Goal: Task Accomplishment & Management: Manage account settings

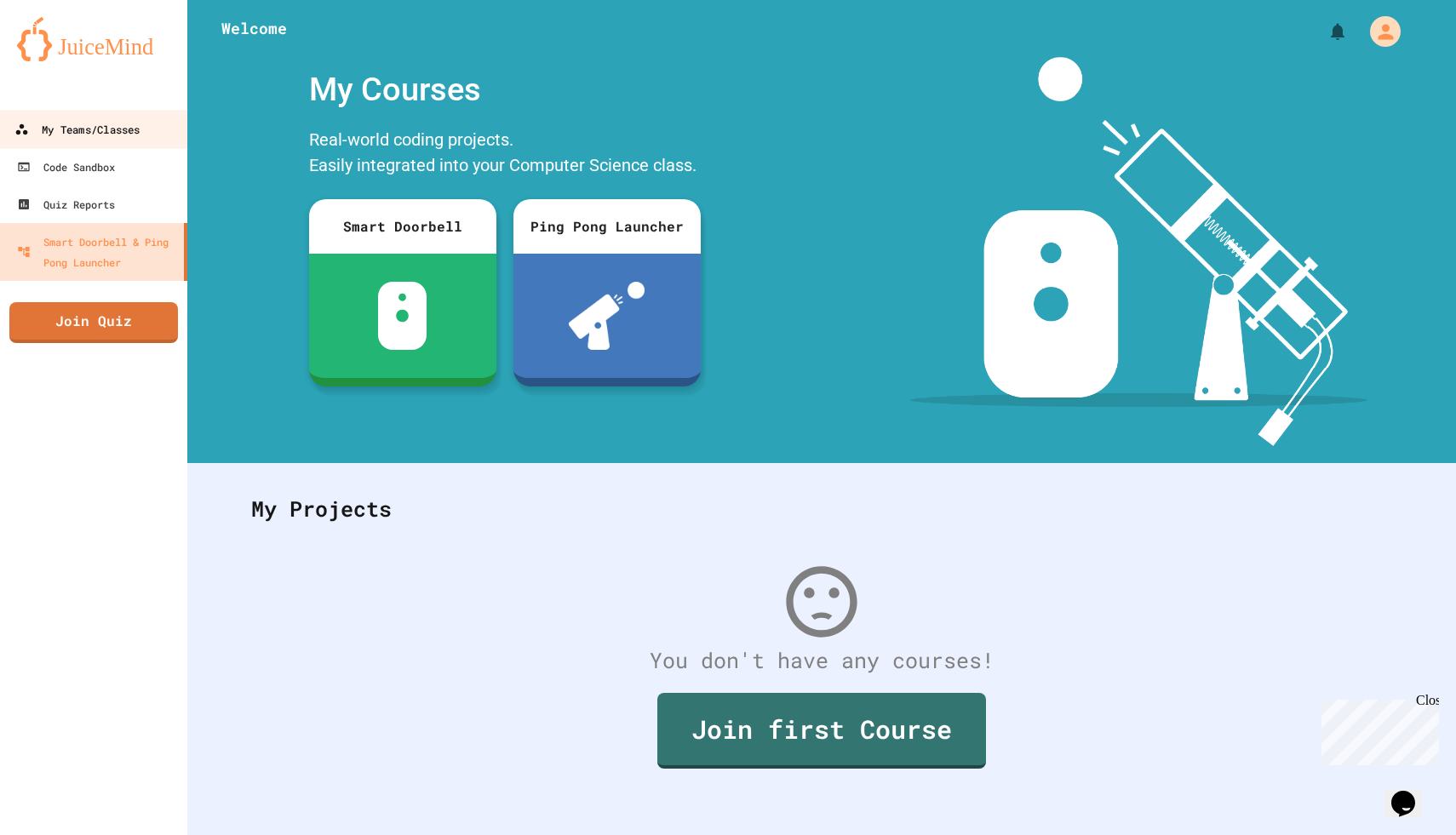
click at [143, 121] on link "My Teams/Classes" at bounding box center [94, 129] width 194 height 38
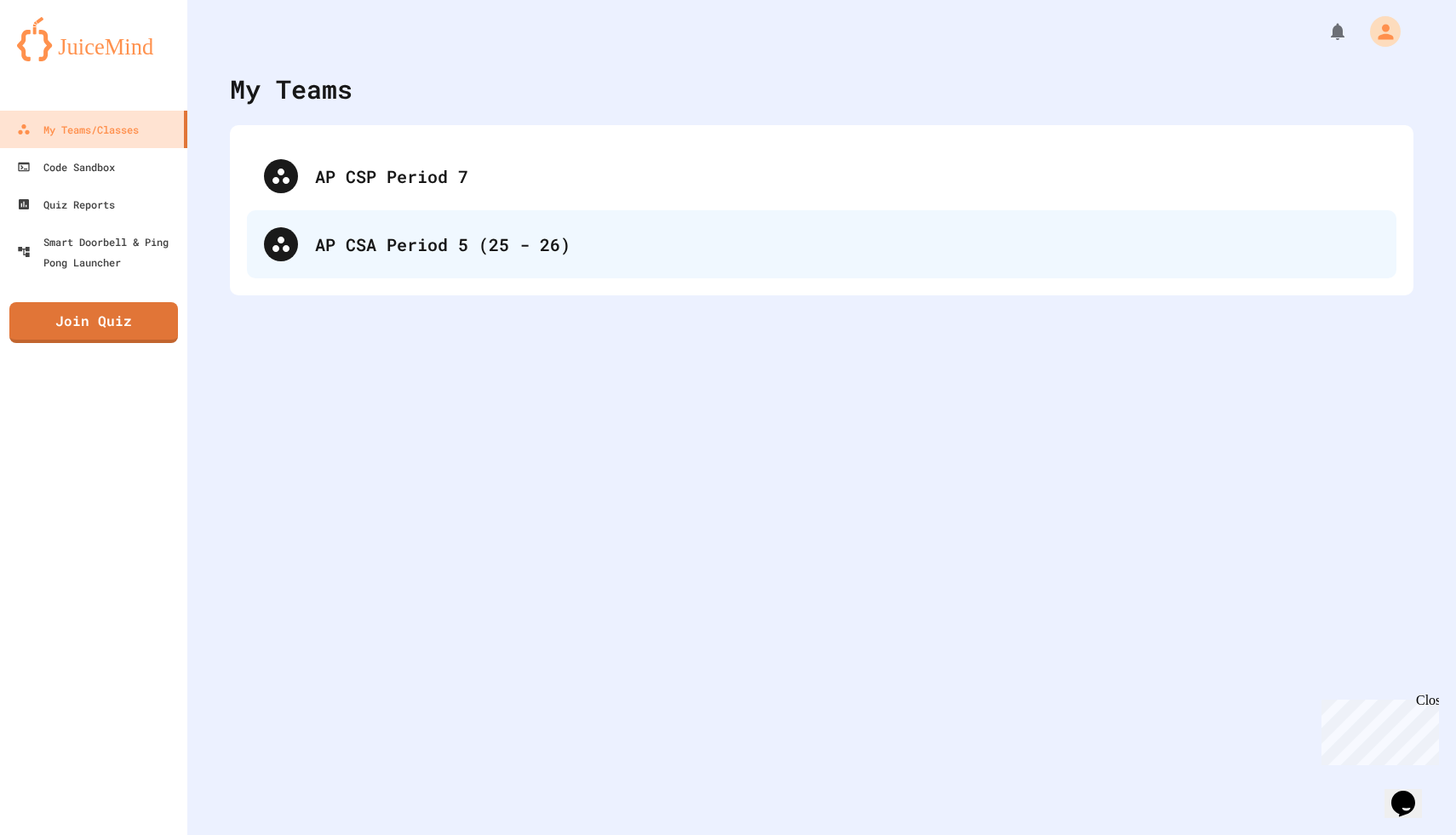
click at [366, 253] on div "AP CSA Period 5 (25 - 26)" at bounding box center [847, 244] width 1064 height 26
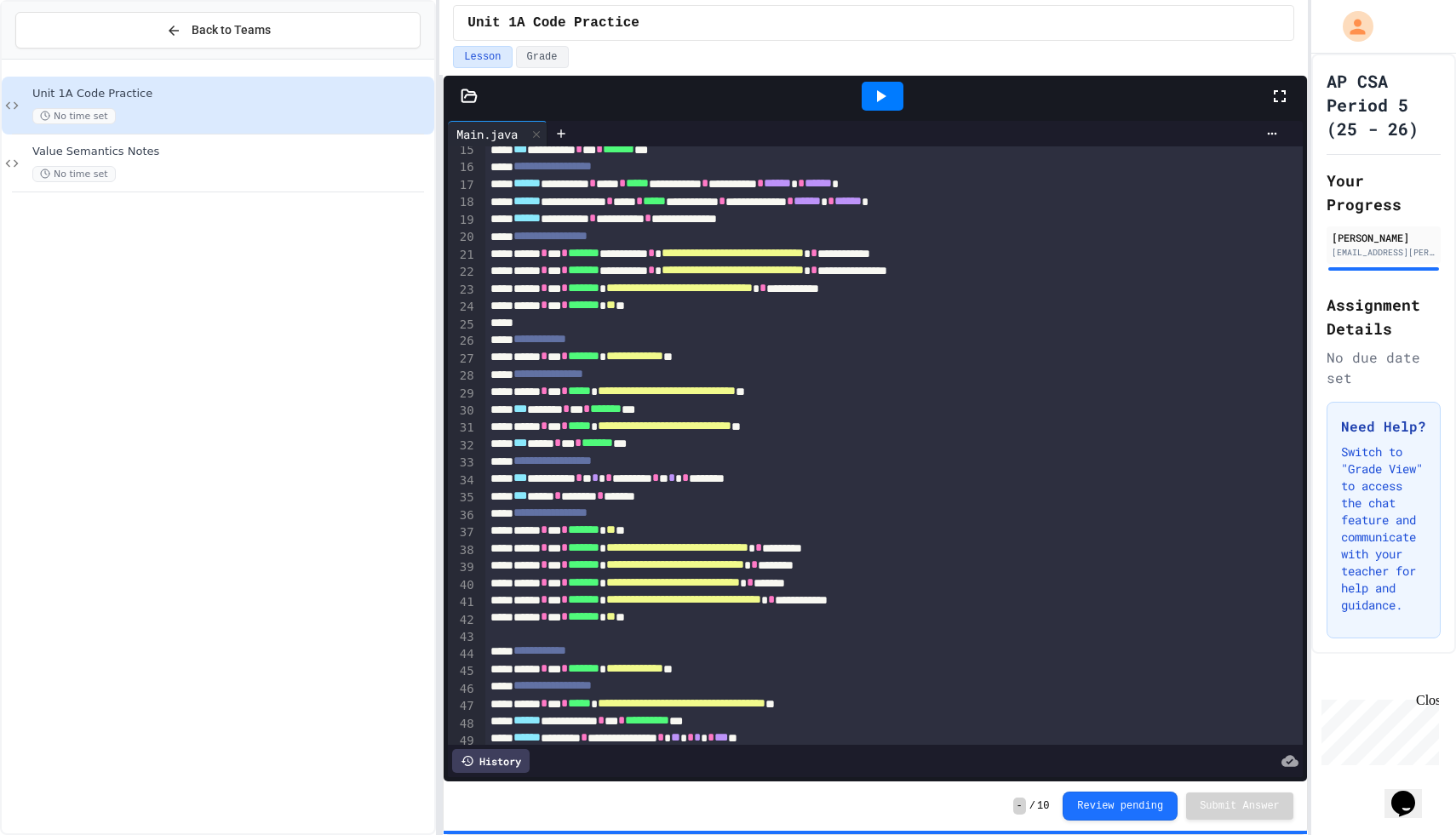
scroll to position [259, 0]
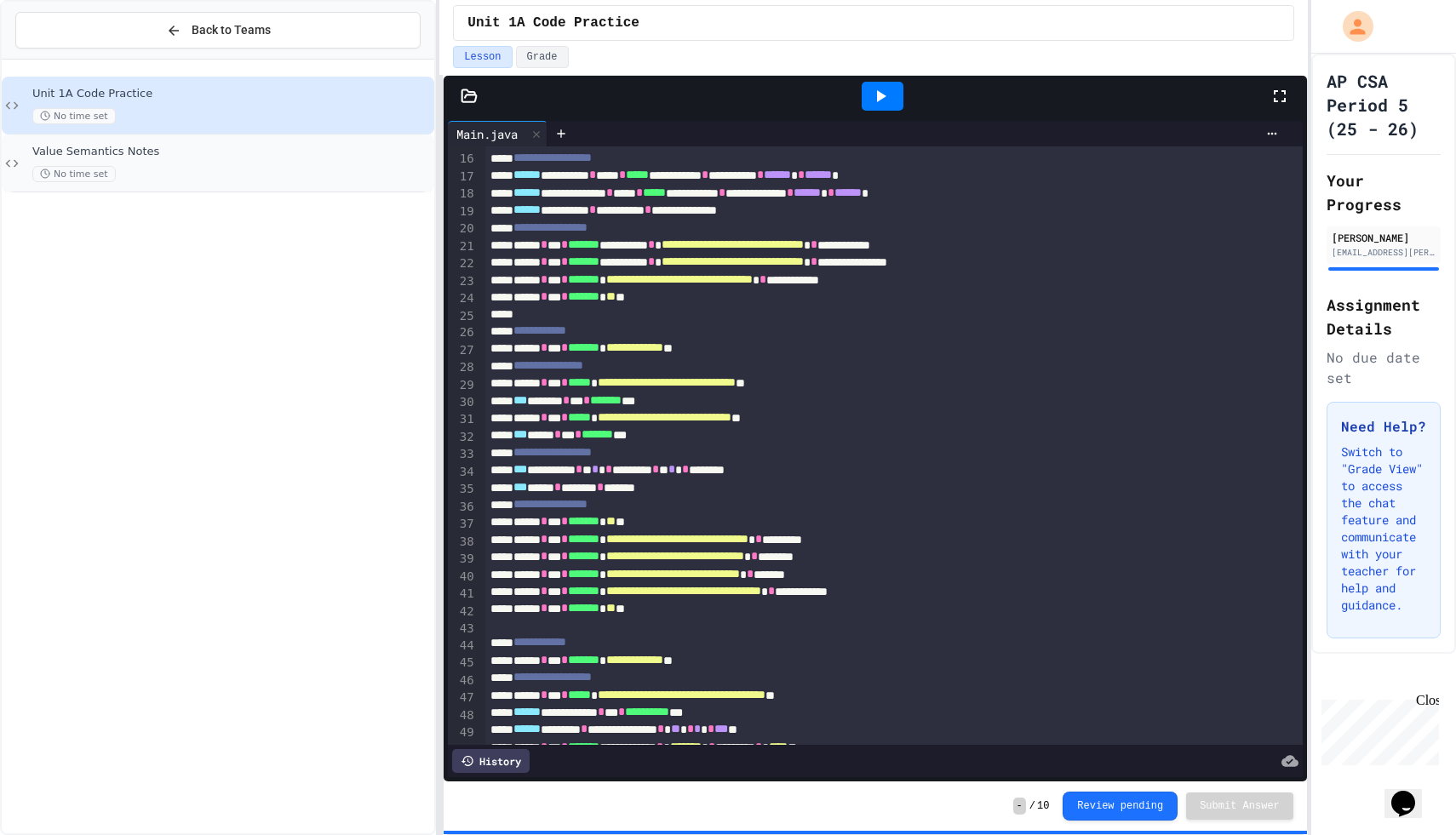
click at [185, 179] on div "No time set" at bounding box center [232, 173] width 398 height 16
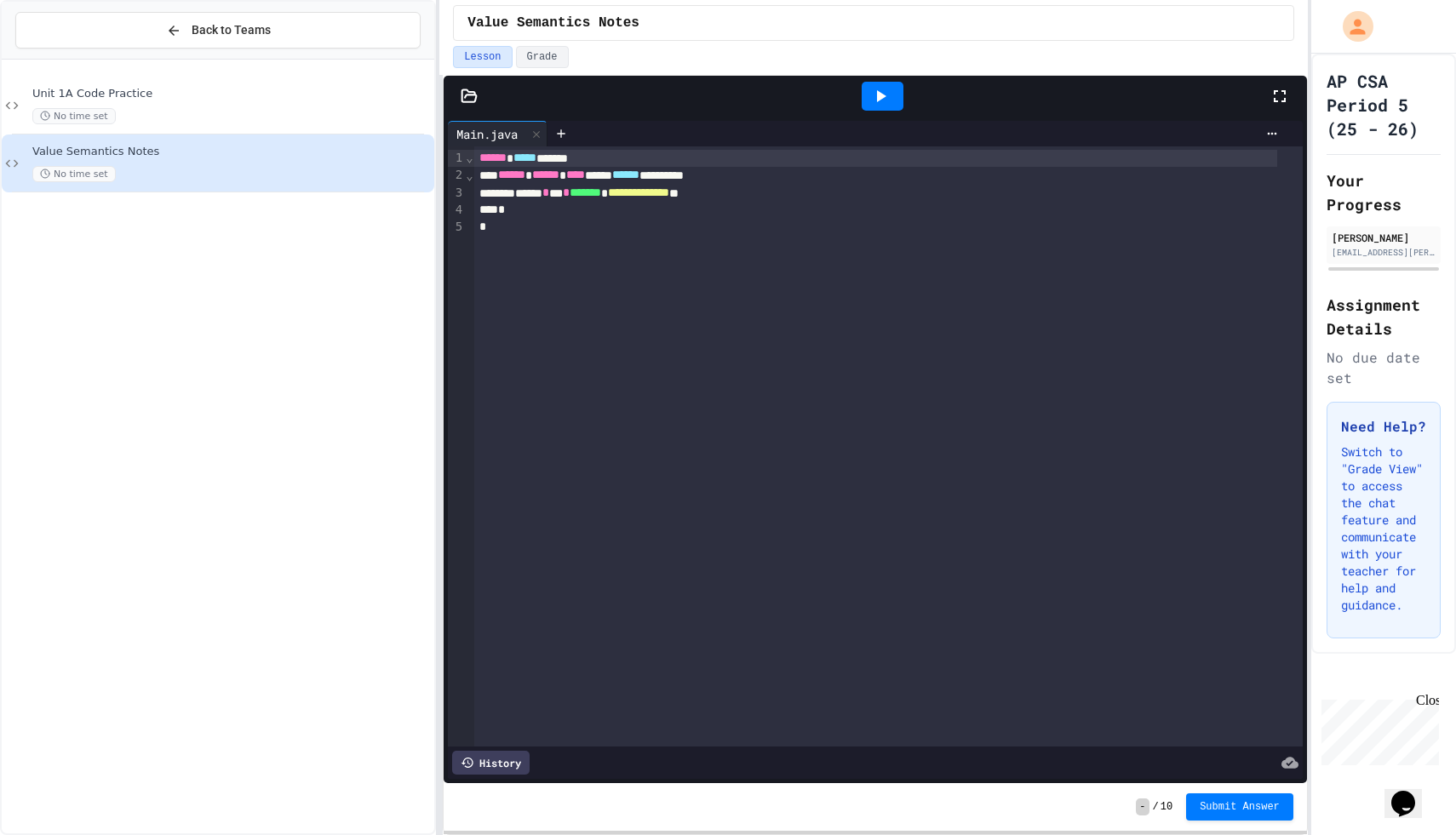
click at [463, 104] on icon at bounding box center [469, 96] width 17 height 17
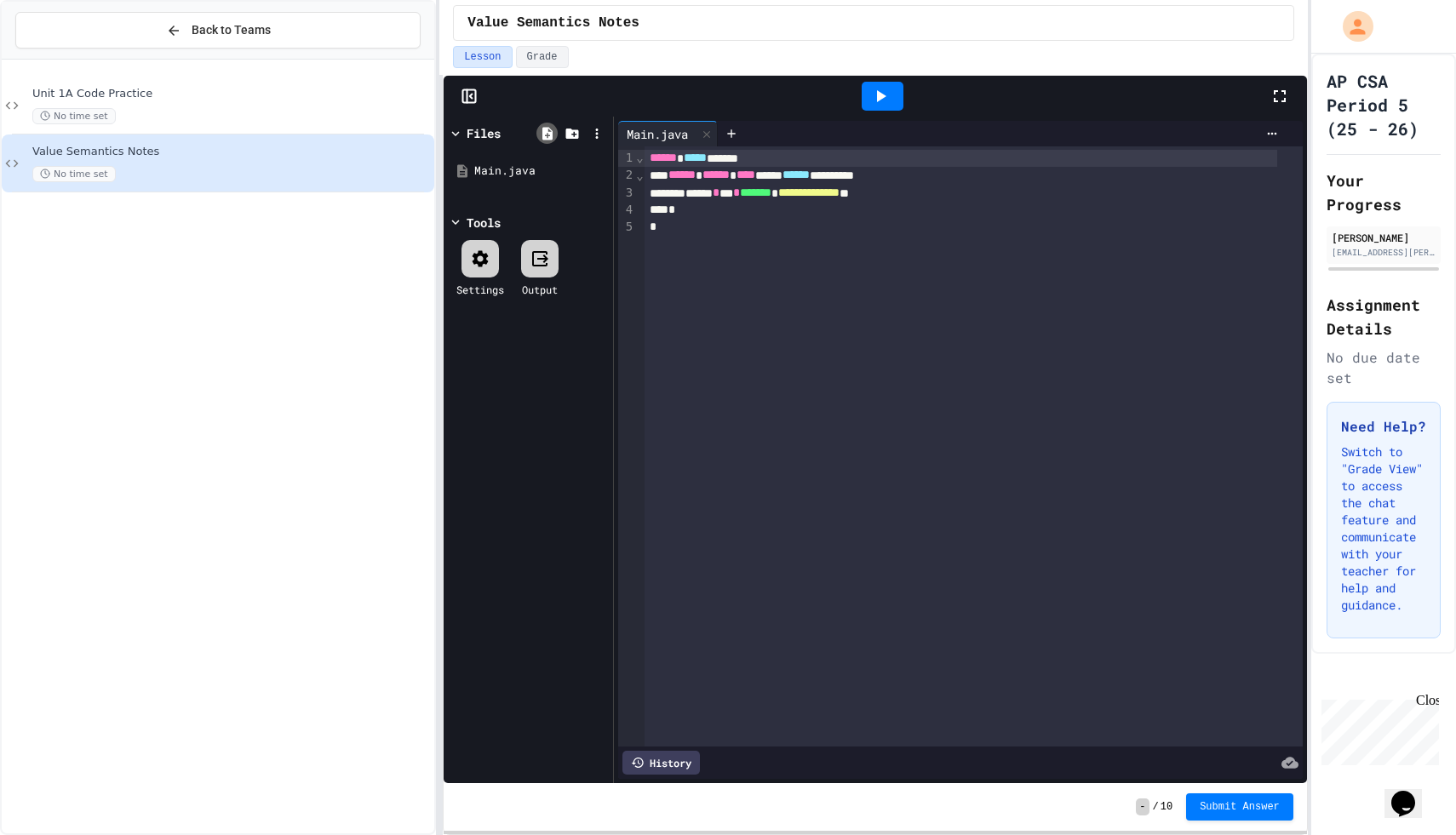
click at [554, 132] on icon at bounding box center [547, 133] width 16 height 16
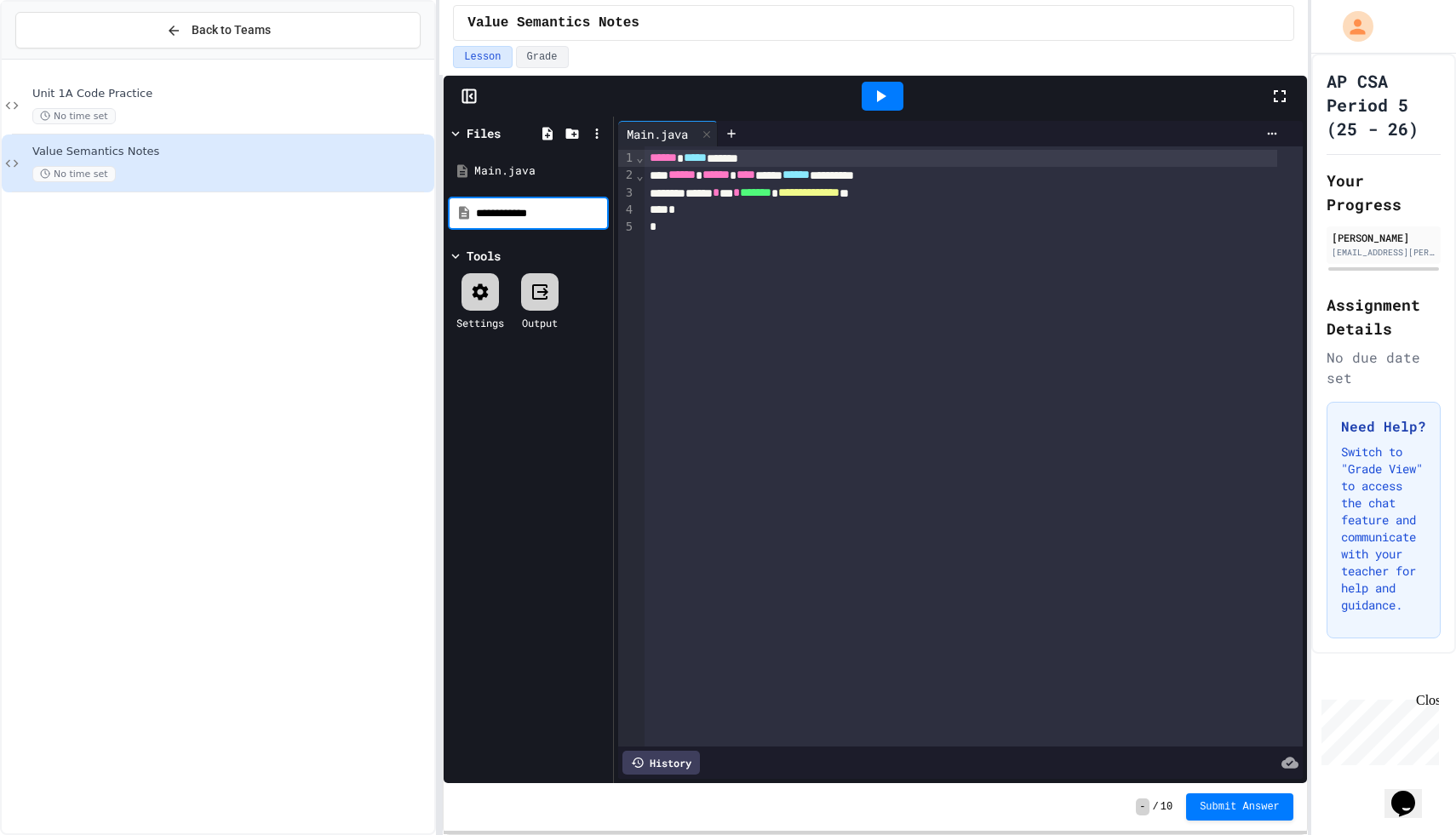
type input "**********"
click at [548, 191] on div "MyClass.java" at bounding box center [529, 201] width 161 height 31
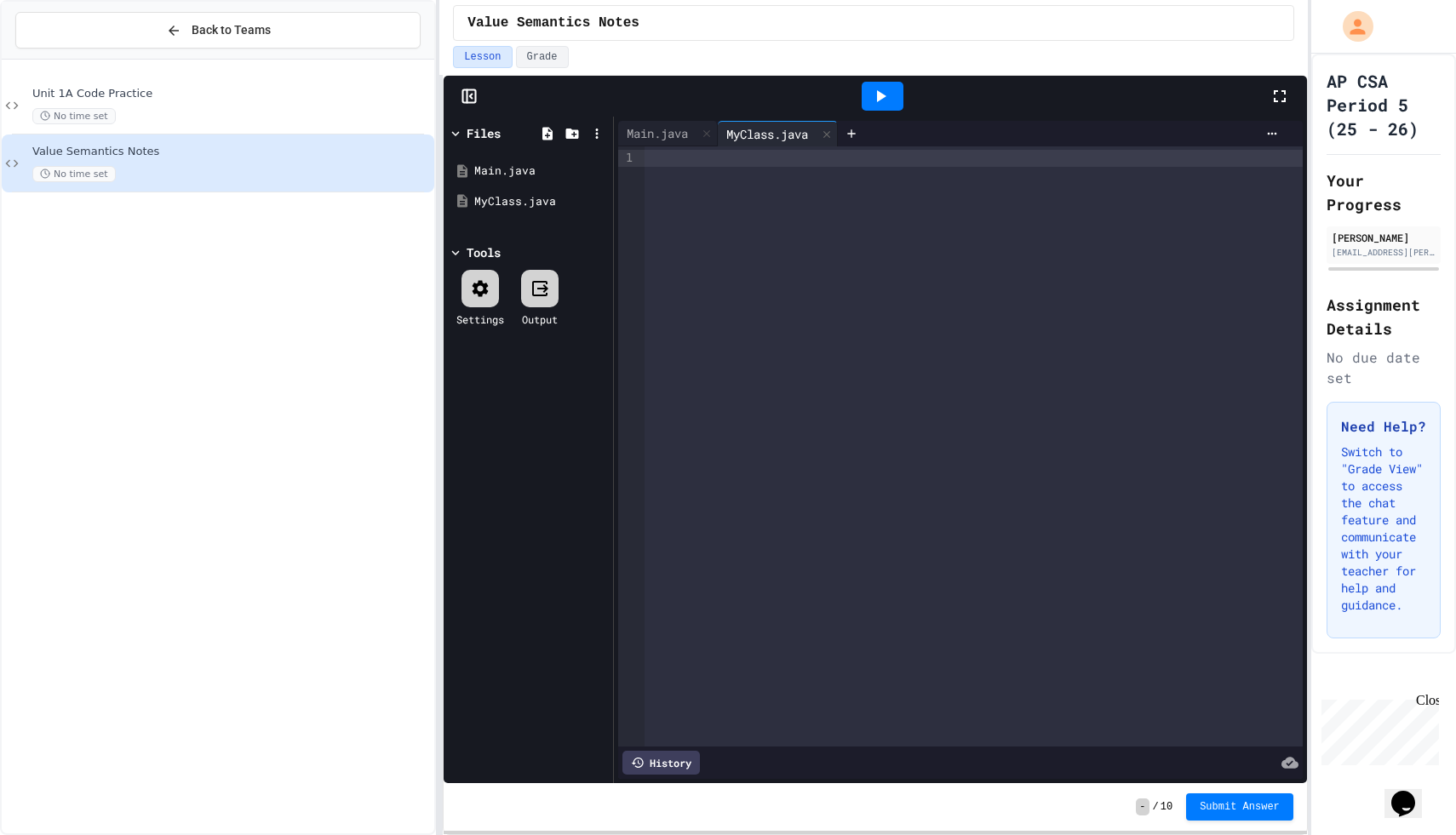
click at [689, 188] on div at bounding box center [973, 446] width 659 height 600
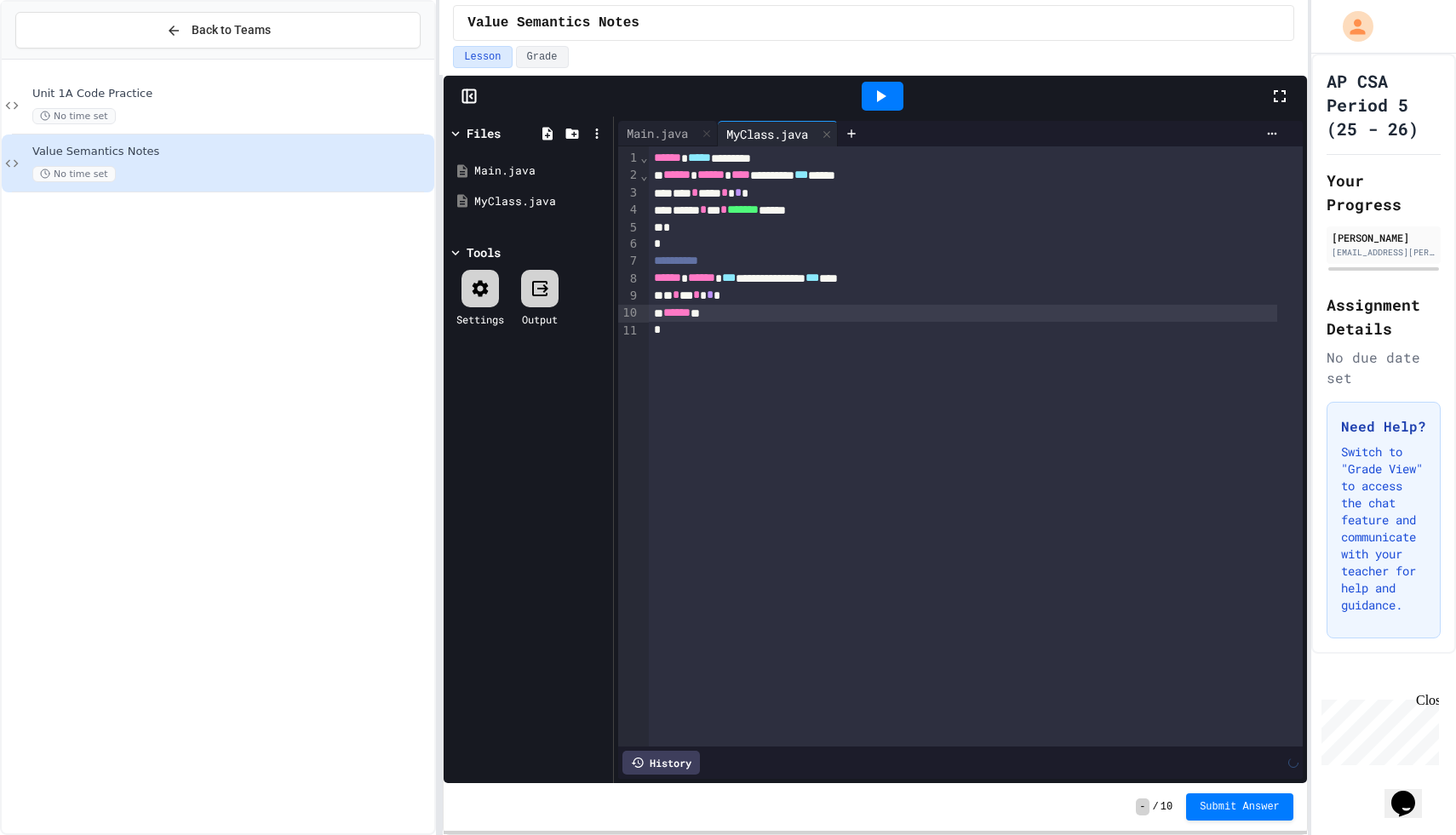
click at [820, 220] on div "*" at bounding box center [963, 228] width 629 height 17
click at [734, 315] on div "****** *" at bounding box center [963, 313] width 629 height 17
